Goal: Information Seeking & Learning: Learn about a topic

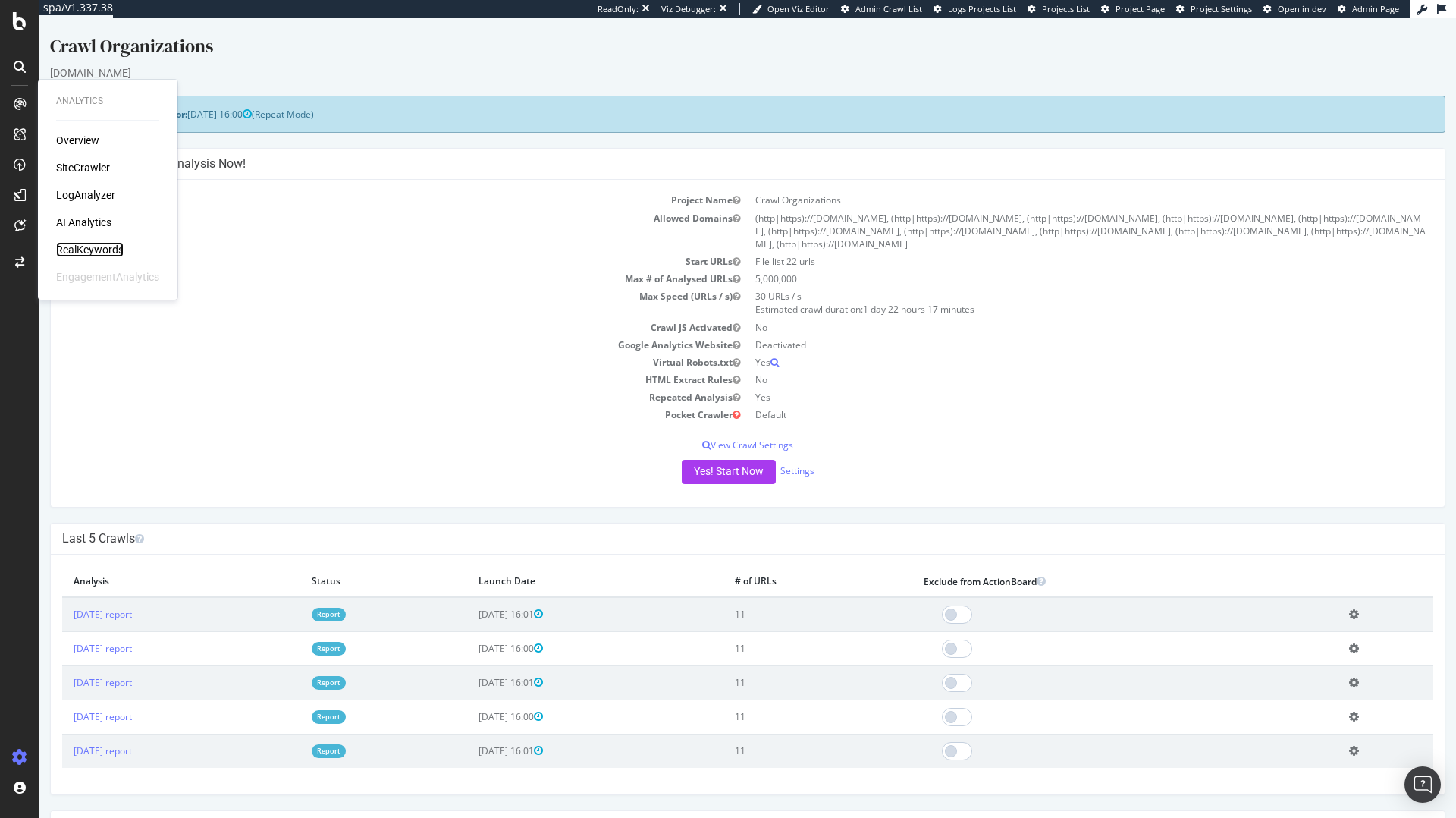
click at [82, 253] on div "RealKeywords" at bounding box center [90, 250] width 67 height 15
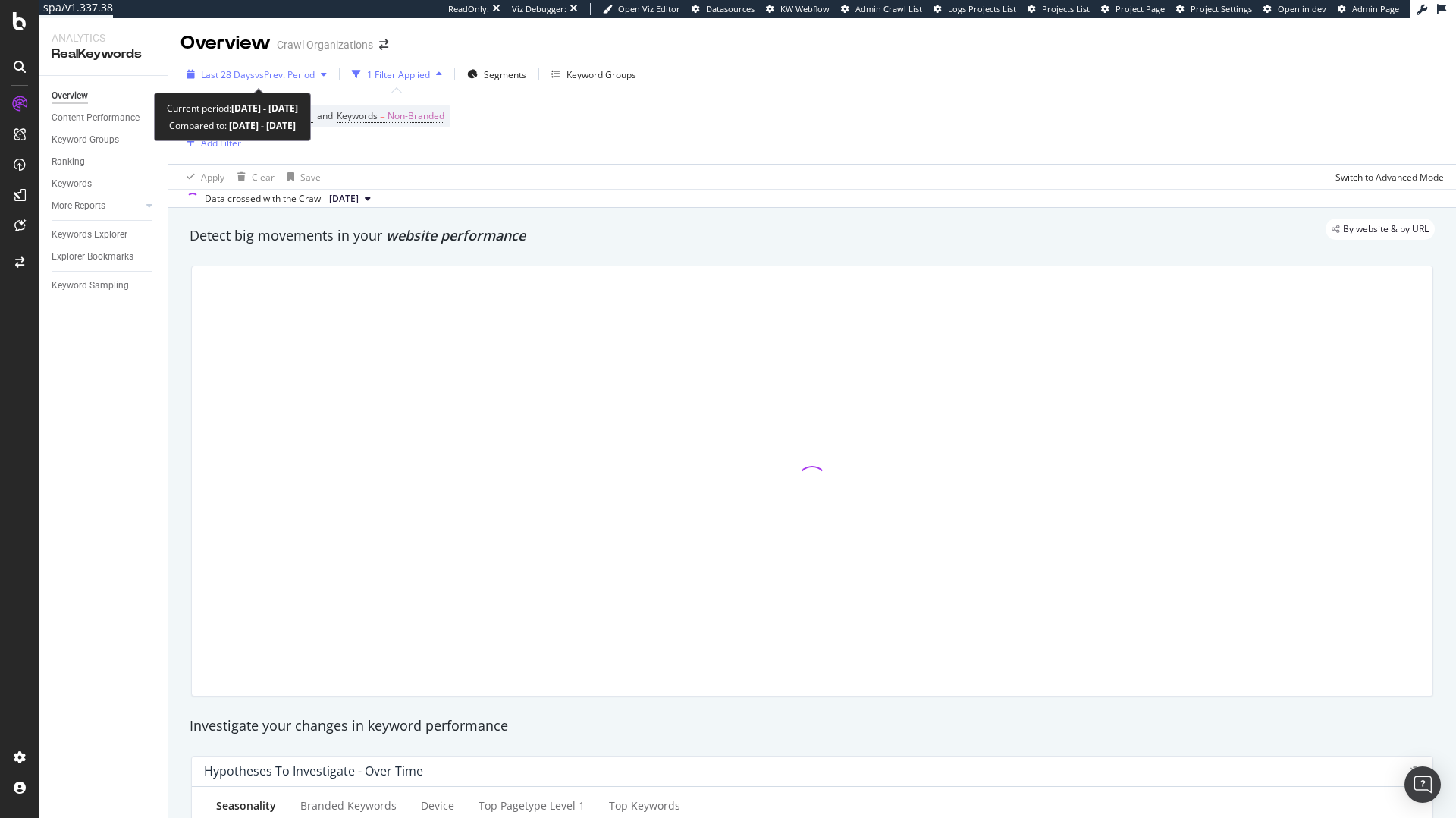
click at [289, 85] on div "Last 28 Days vs Prev. Period" at bounding box center [257, 74] width 153 height 22
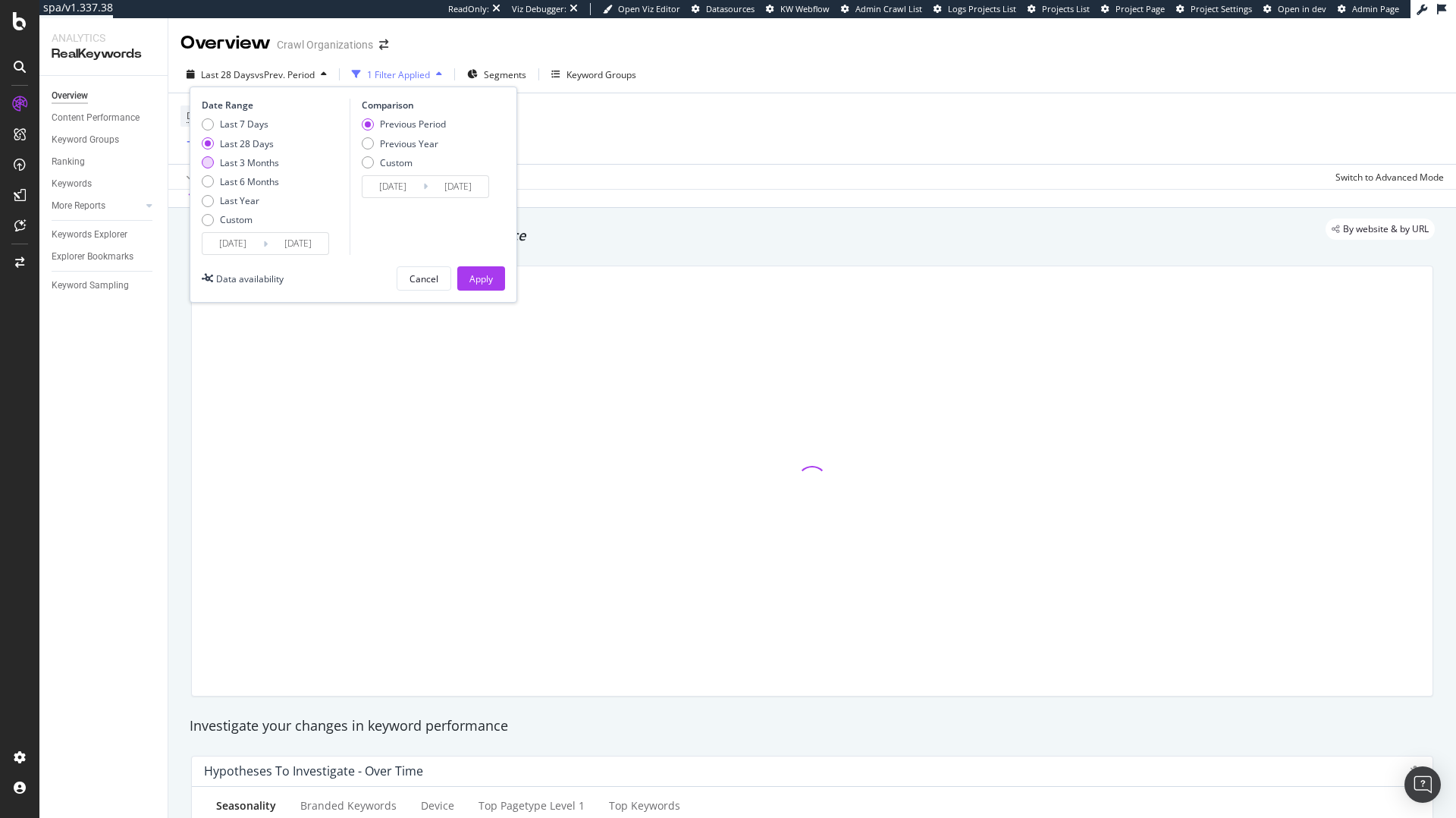
click at [254, 166] on div "Last 3 Months" at bounding box center [249, 163] width 59 height 13
type input "[DATE]"
click at [474, 280] on div "Apply" at bounding box center [481, 279] width 23 height 13
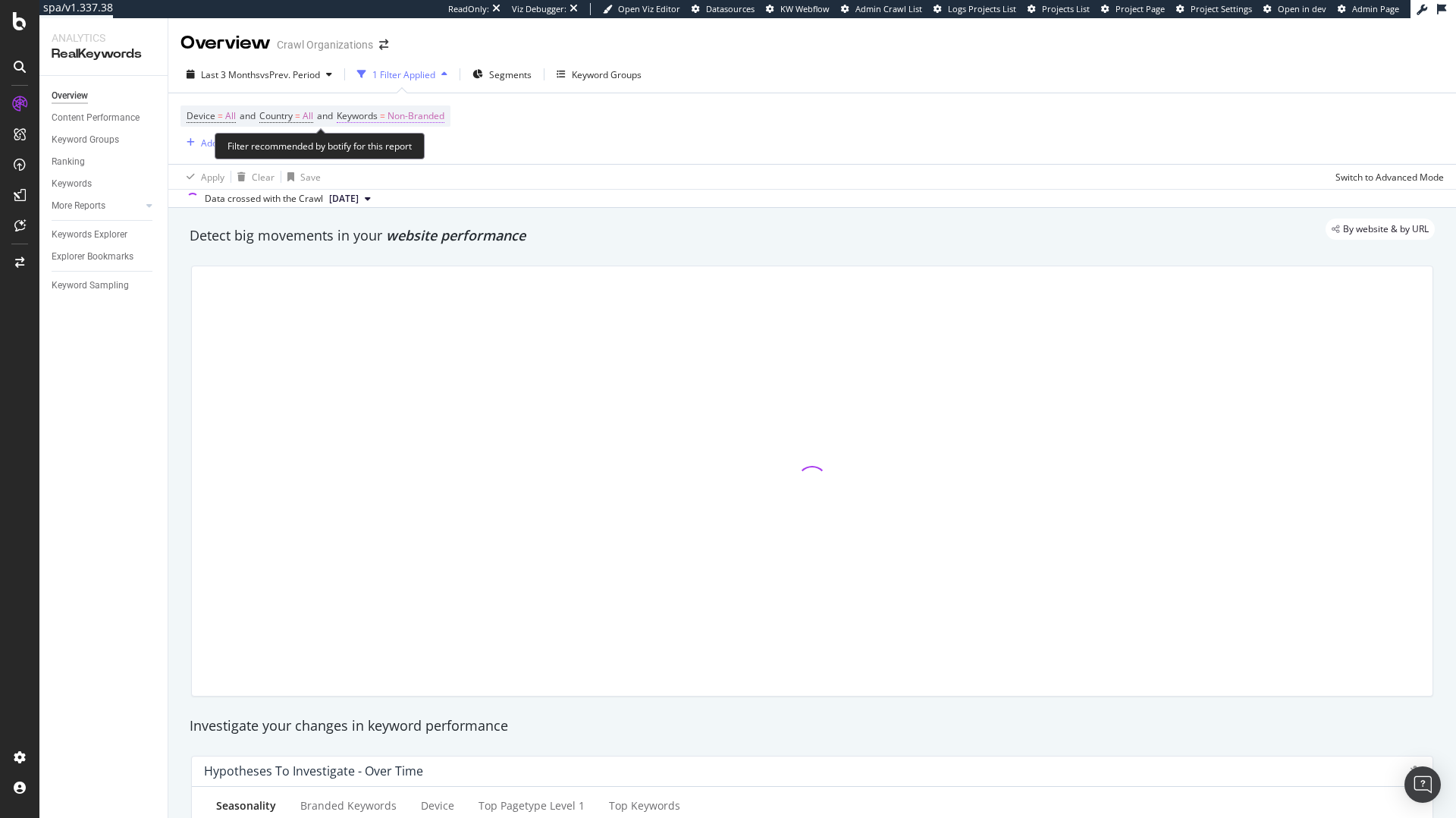
click at [400, 114] on span "Non-Branded" at bounding box center [415, 116] width 57 height 22
click at [388, 163] on button "Non-Branded" at bounding box center [400, 151] width 81 height 24
click at [391, 260] on div at bounding box center [813, 481] width 1260 height 455
click at [429, 103] on div "Device = All and Country = All and Keywords = Non-Branded Add Filter" at bounding box center [813, 129] width 1264 height 71
click at [421, 114] on span "Non-Branded" at bounding box center [415, 116] width 57 height 22
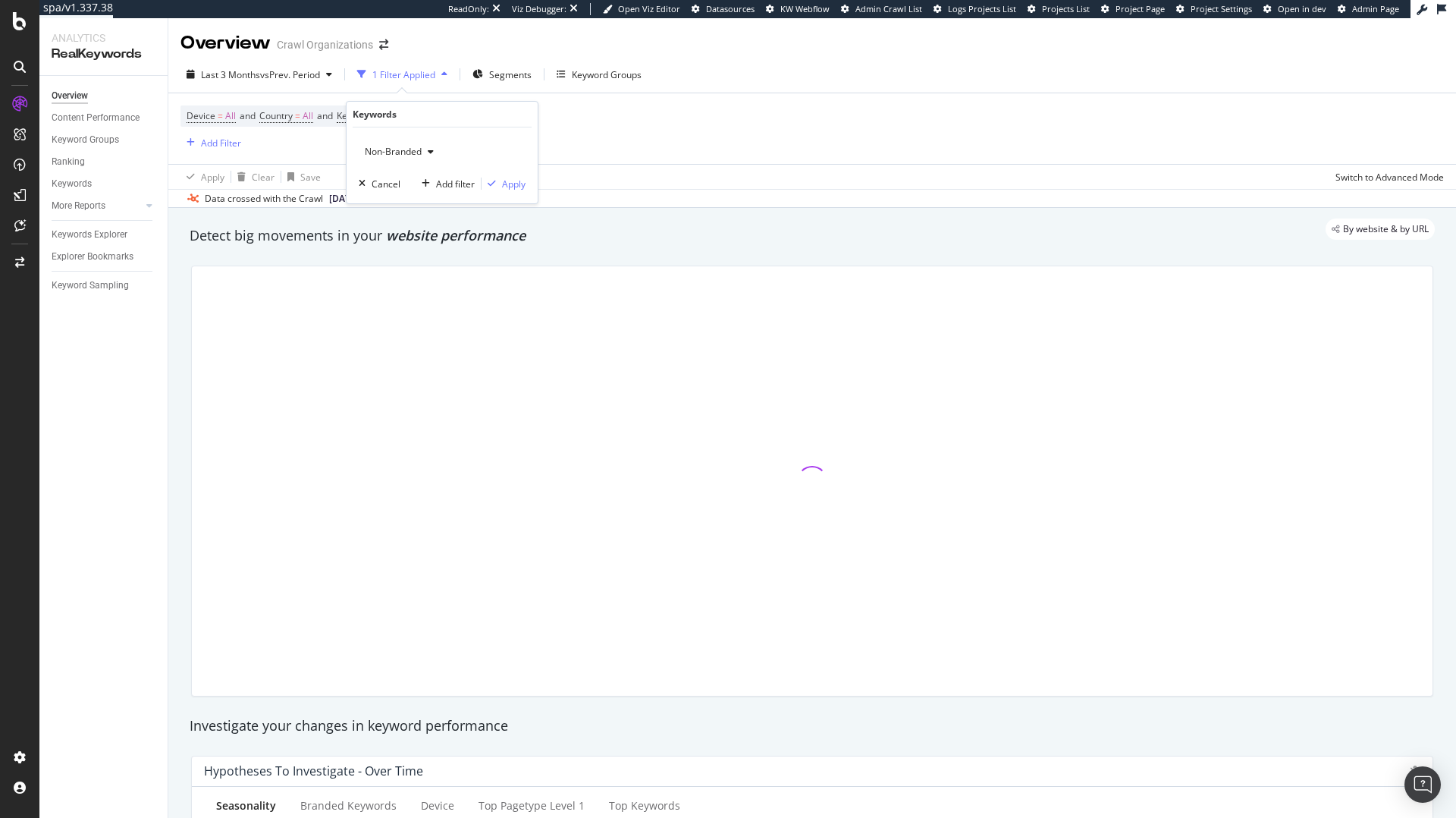
click at [415, 158] on div "Non-Branded" at bounding box center [400, 151] width 81 height 22
click at [405, 259] on div "All" at bounding box center [449, 270] width 179 height 22
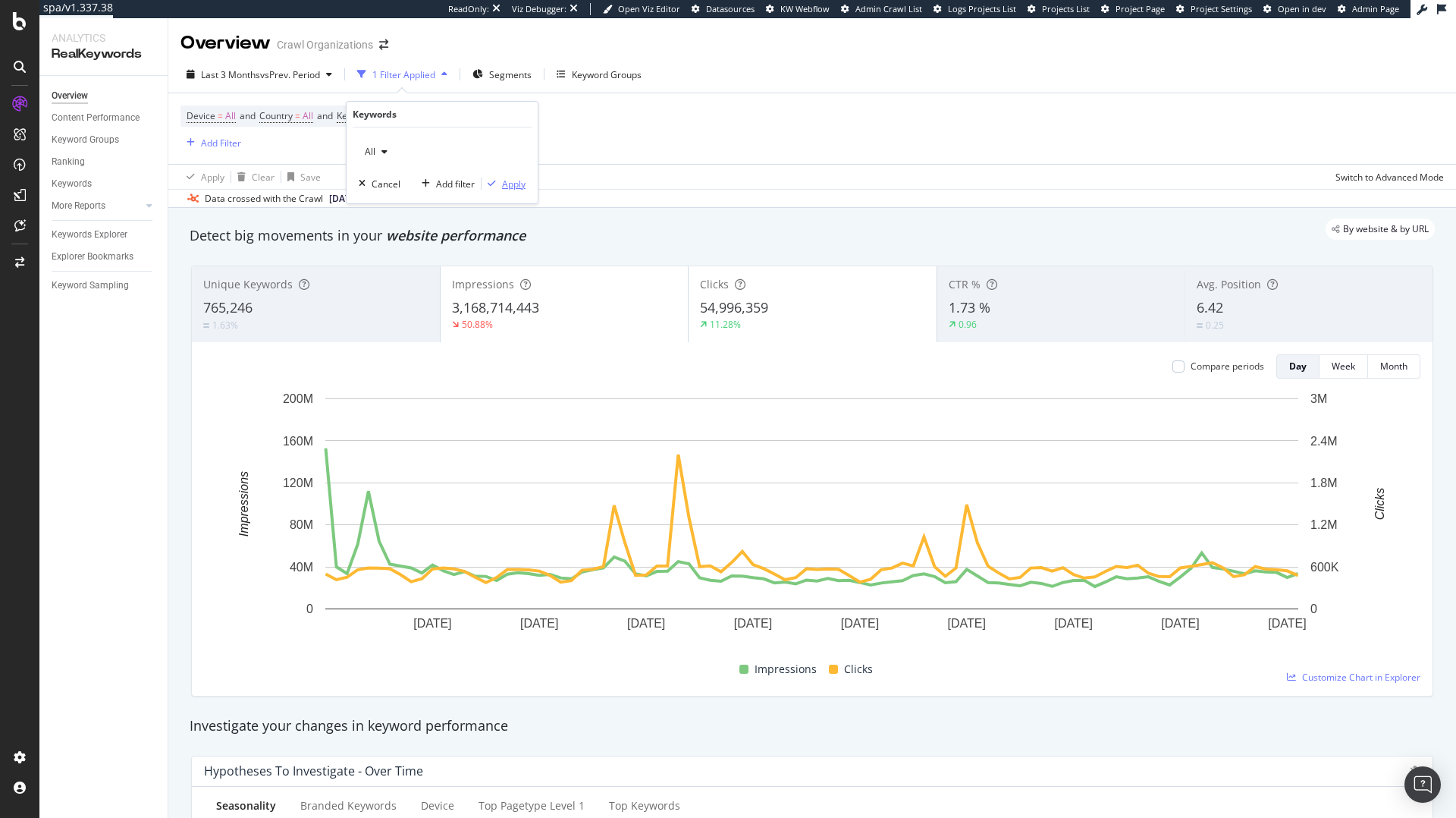
click at [507, 178] on div "Apply" at bounding box center [514, 184] width 23 height 13
